Goal: Navigation & Orientation: Find specific page/section

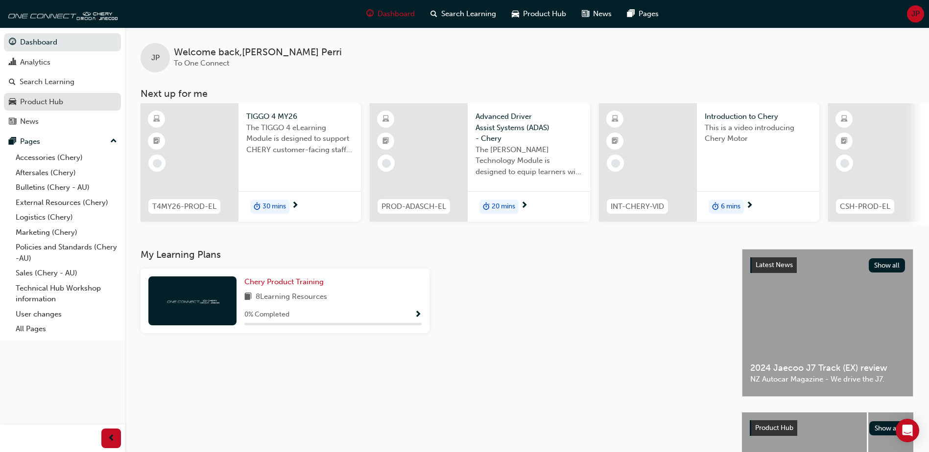
click at [64, 102] on div "Product Hub" at bounding box center [62, 102] width 107 height 12
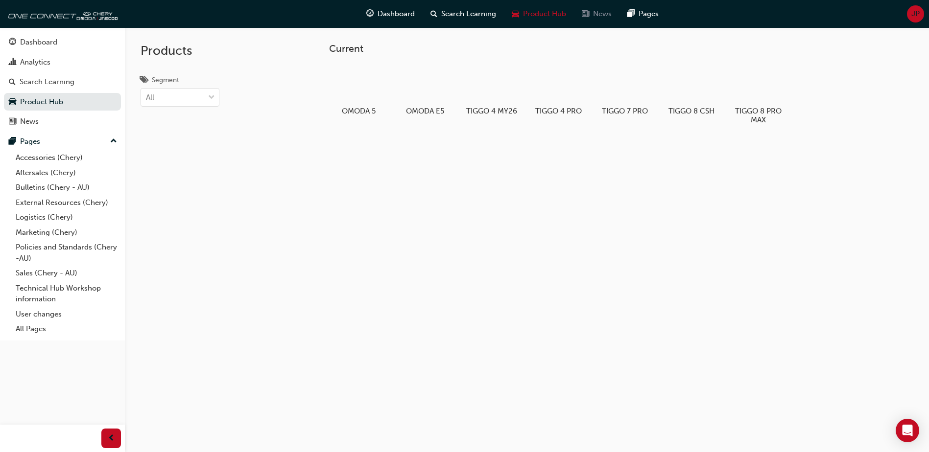
click at [591, 9] on div "News" at bounding box center [597, 14] width 46 height 20
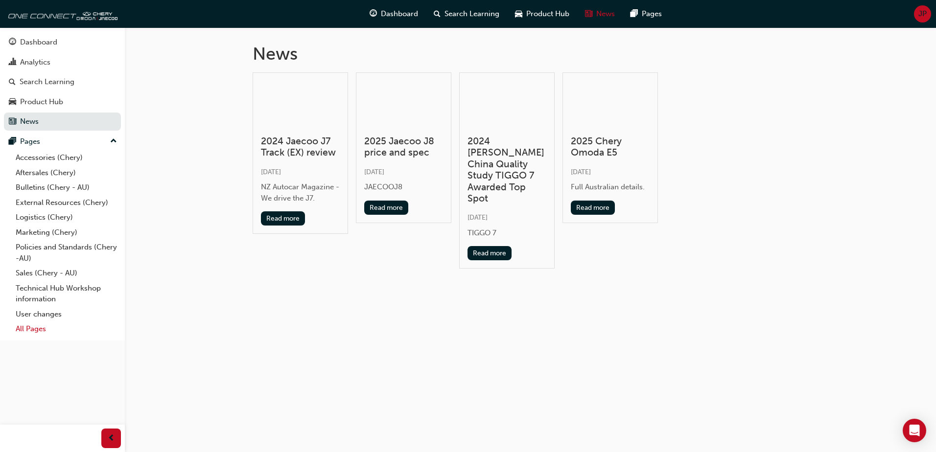
click at [34, 324] on link "All Pages" at bounding box center [66, 329] width 109 height 15
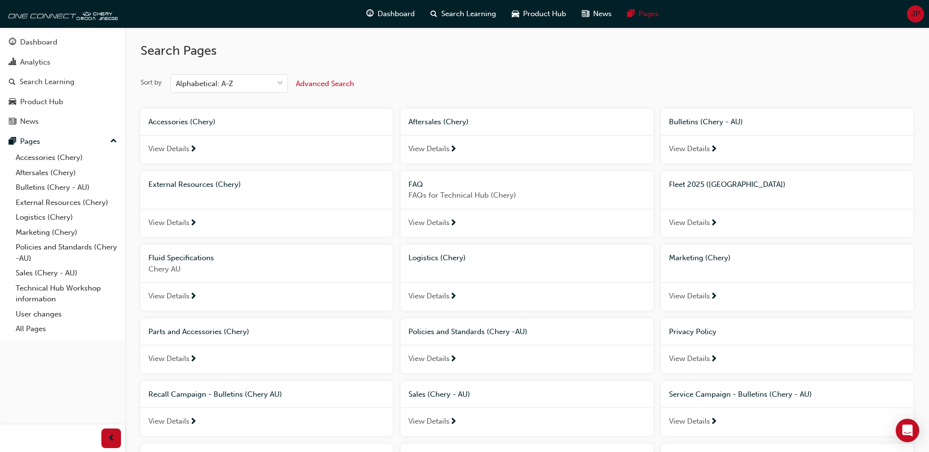
scroll to position [173, 0]
